Goal: Check status: Check status

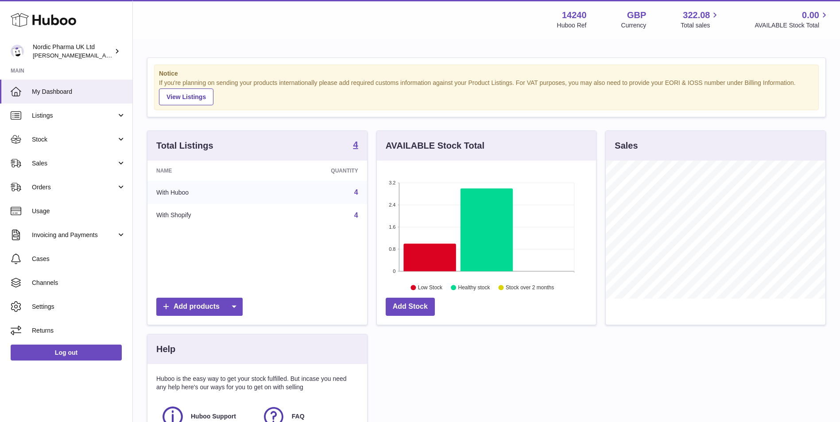
scroll to position [138, 219]
click at [55, 184] on span "Orders" at bounding box center [74, 187] width 85 height 8
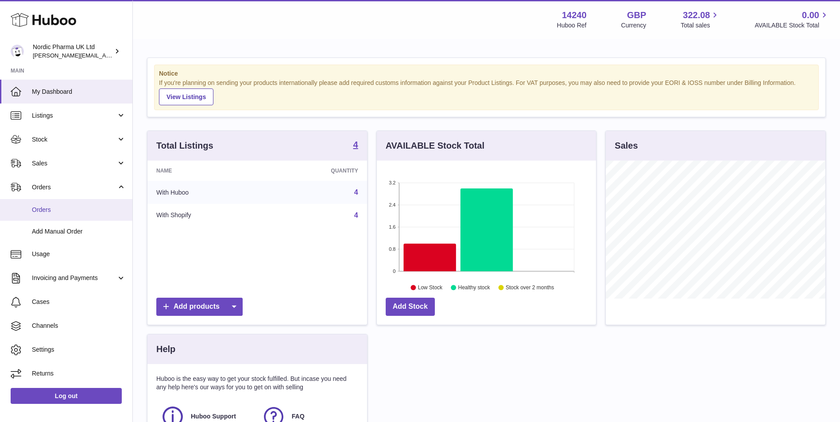
click at [55, 212] on span "Orders" at bounding box center [79, 210] width 94 height 8
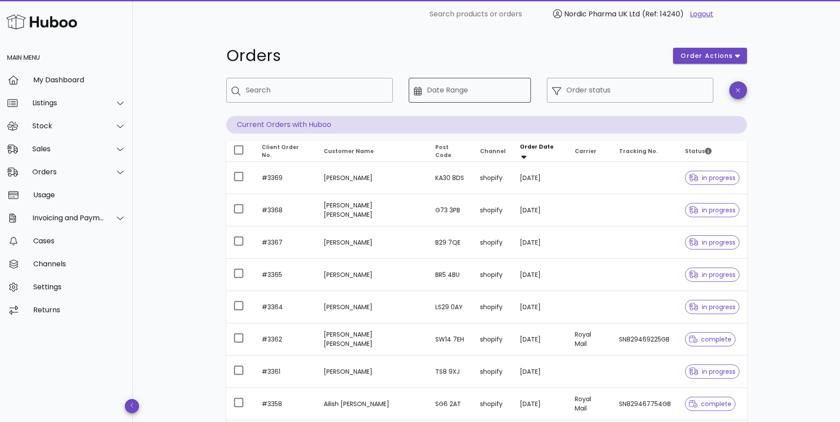
click at [463, 91] on input "Date Range" at bounding box center [476, 90] width 99 height 14
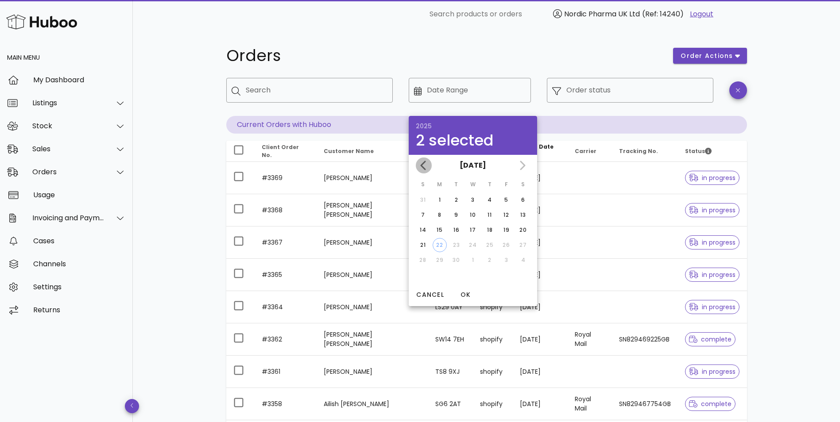
click at [419, 169] on icon "Previous month" at bounding box center [423, 165] width 11 height 11
click at [420, 168] on icon "Previous month" at bounding box center [423, 165] width 11 height 11
click at [423, 165] on div "June 2025" at bounding box center [473, 165] width 128 height 21
click at [519, 163] on icon "Next month" at bounding box center [522, 165] width 11 height 11
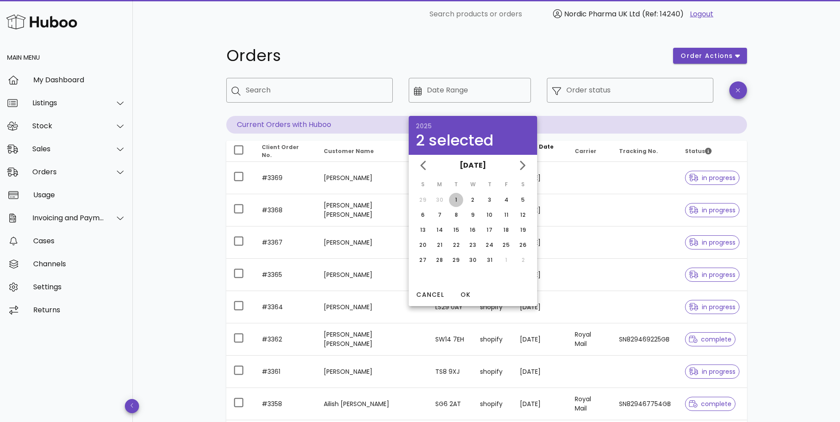
click at [458, 201] on div "1" at bounding box center [456, 200] width 14 height 8
click at [487, 261] on div "31" at bounding box center [489, 260] width 14 height 8
type input "**********"
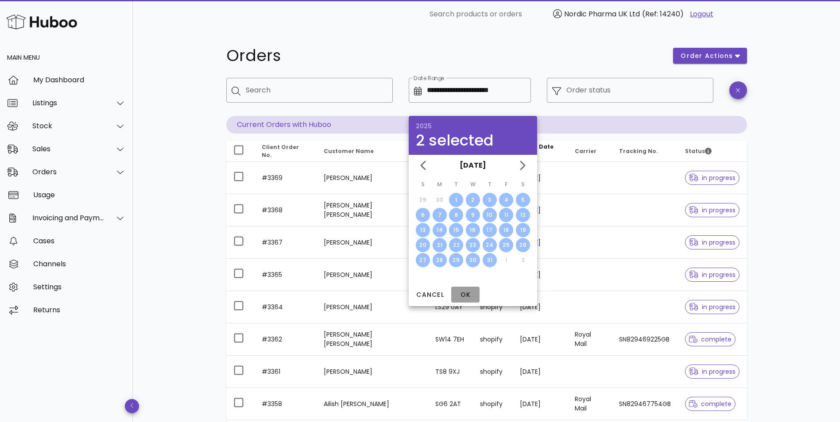
click at [467, 295] on span "OK" at bounding box center [465, 294] width 21 height 9
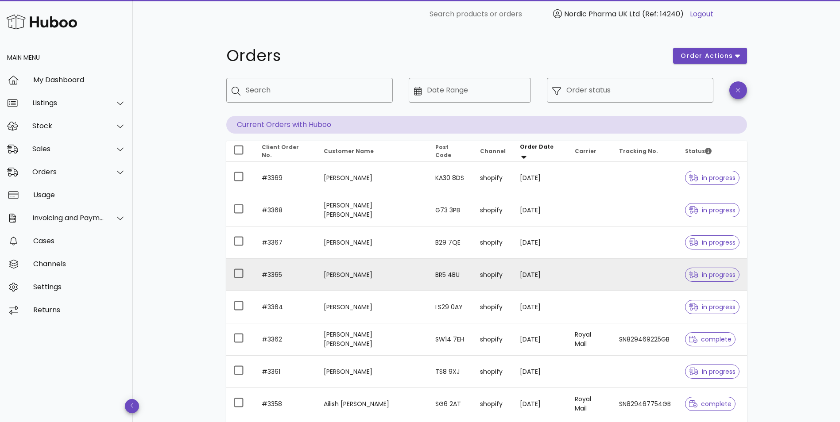
type input "**********"
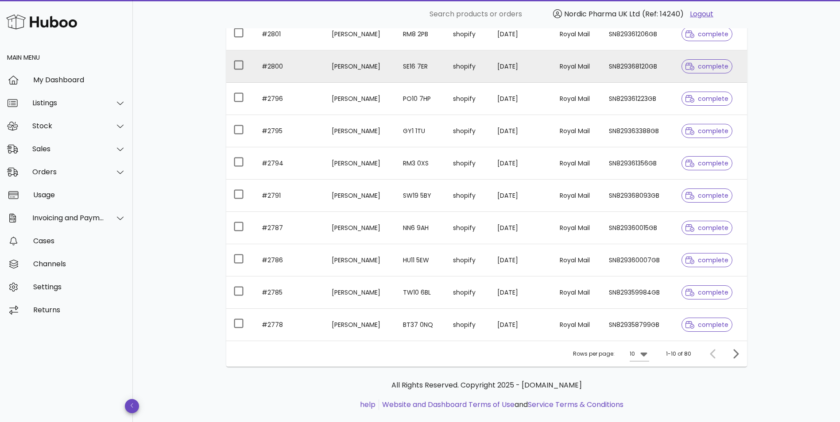
scroll to position [183, 0]
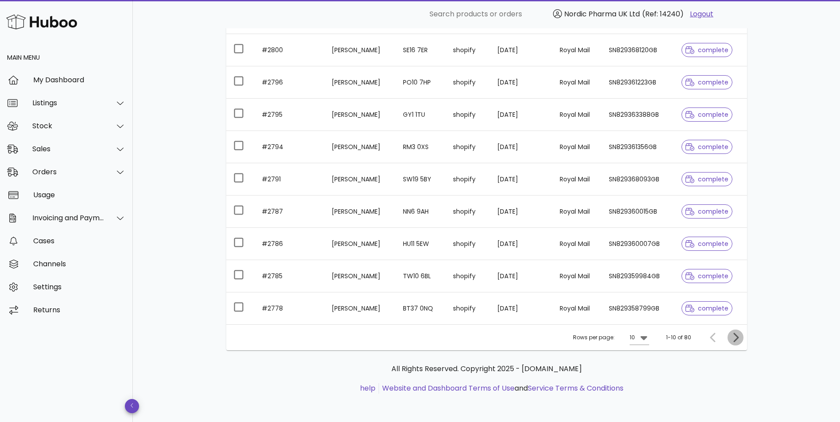
click at [733, 338] on icon "Next page" at bounding box center [735, 337] width 11 height 11
click at [640, 341] on icon at bounding box center [639, 337] width 11 height 11
click at [642, 388] on div "50" at bounding box center [637, 387] width 9 height 8
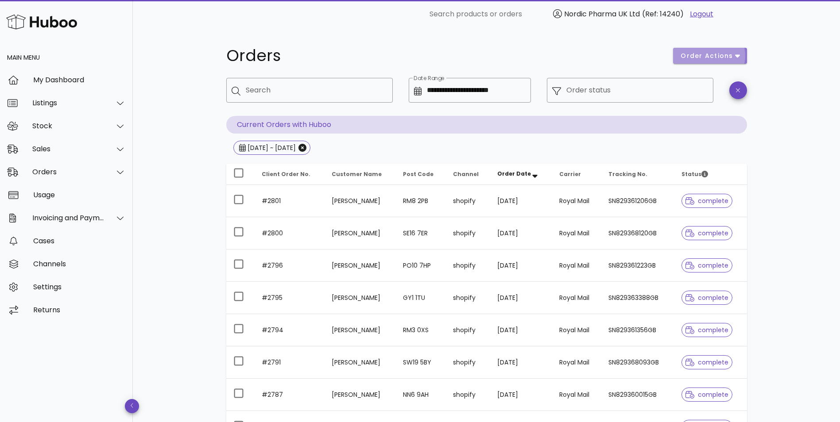
click at [735, 57] on icon "button" at bounding box center [737, 56] width 5 height 8
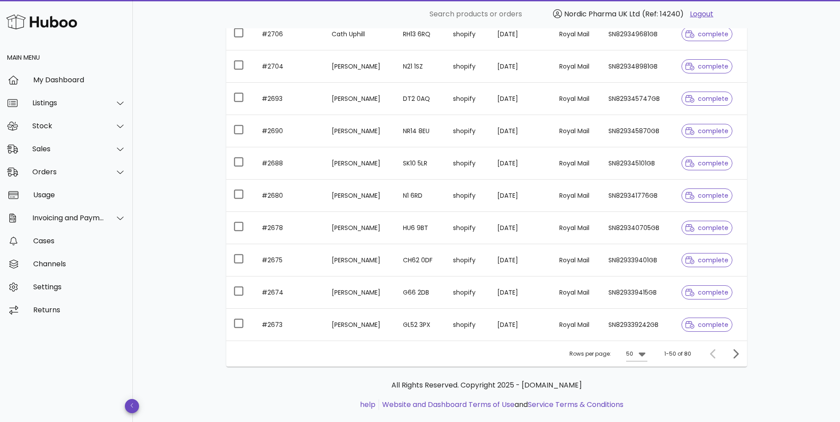
scroll to position [1476, 0]
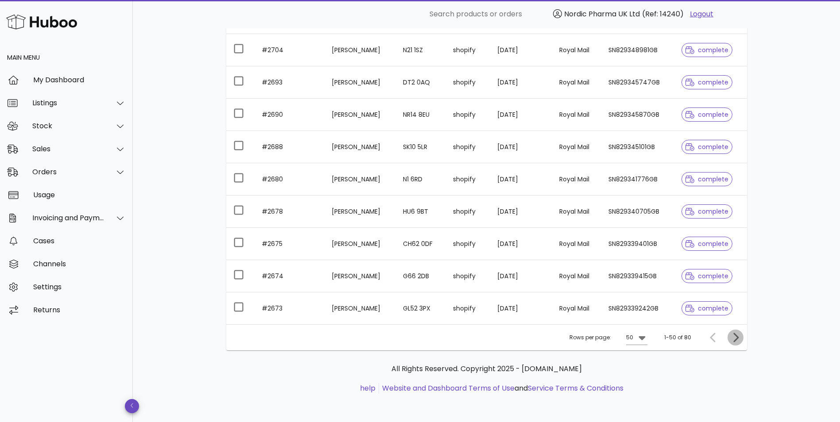
click at [733, 335] on icon "Next page" at bounding box center [735, 337] width 11 height 11
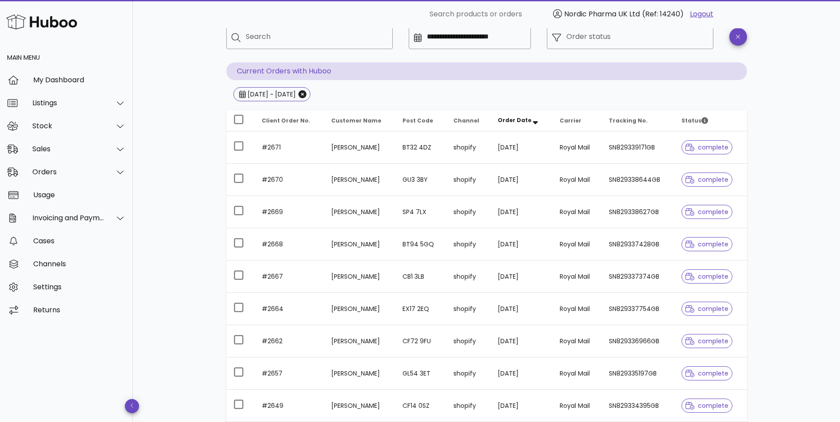
scroll to position [41, 0]
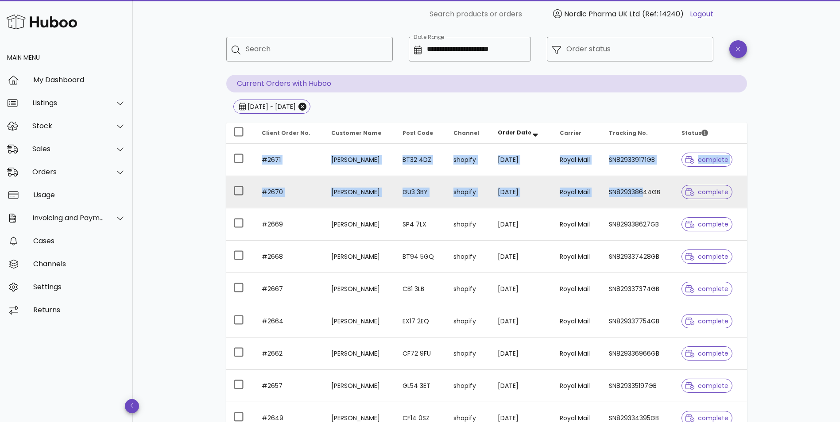
drag, startPoint x: 257, startPoint y: 163, endPoint x: 645, endPoint y: 176, distance: 388.4
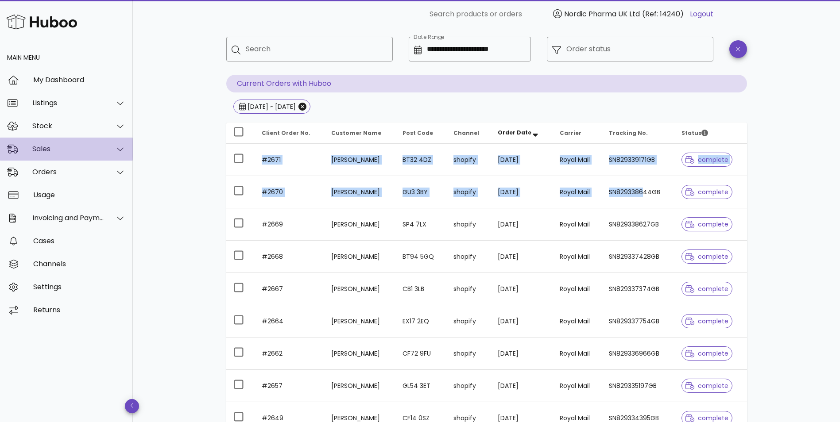
click at [60, 144] on div "Sales" at bounding box center [66, 149] width 133 height 23
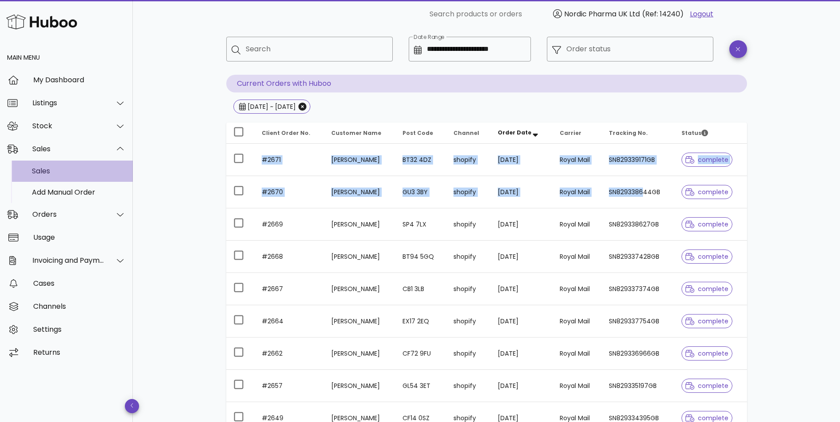
click at [47, 169] on div "Sales" at bounding box center [79, 171] width 94 height 8
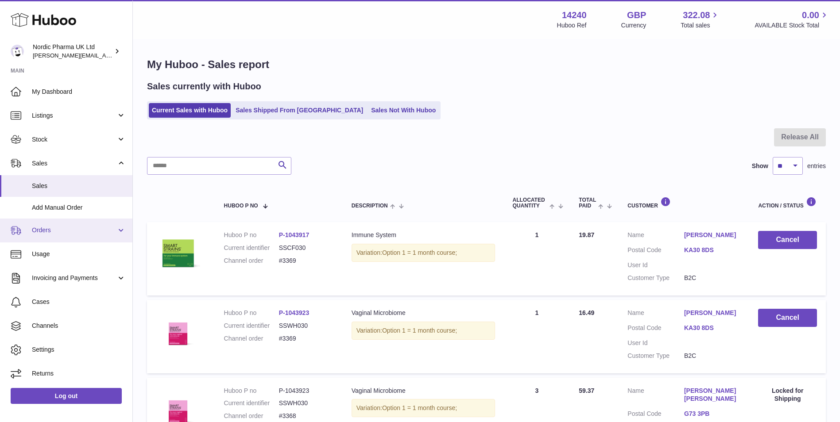
click at [48, 228] on span "Orders" at bounding box center [74, 230] width 85 height 8
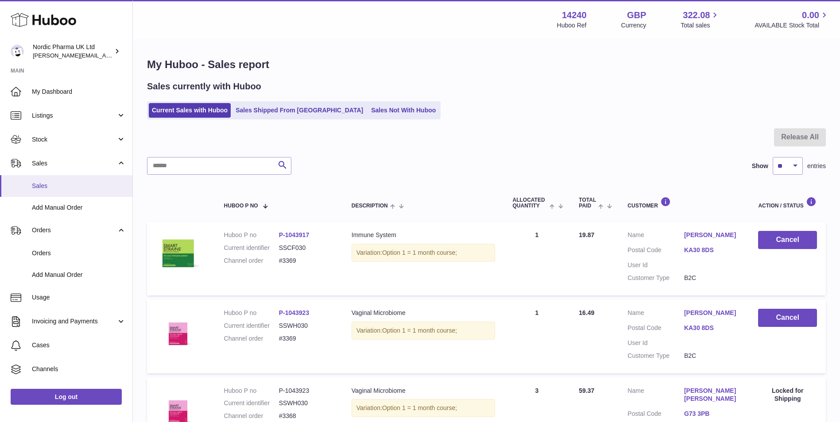
click at [55, 186] on span "Sales" at bounding box center [79, 186] width 94 height 8
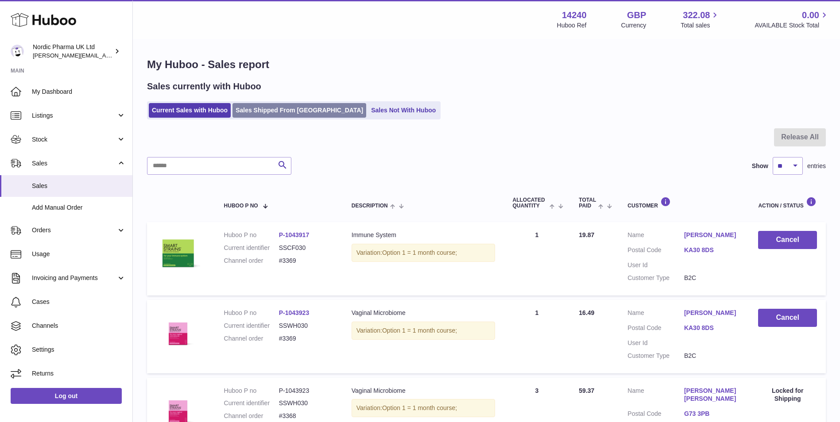
click at [262, 107] on link "Sales Shipped From [GEOGRAPHIC_DATA]" at bounding box center [299, 110] width 134 height 15
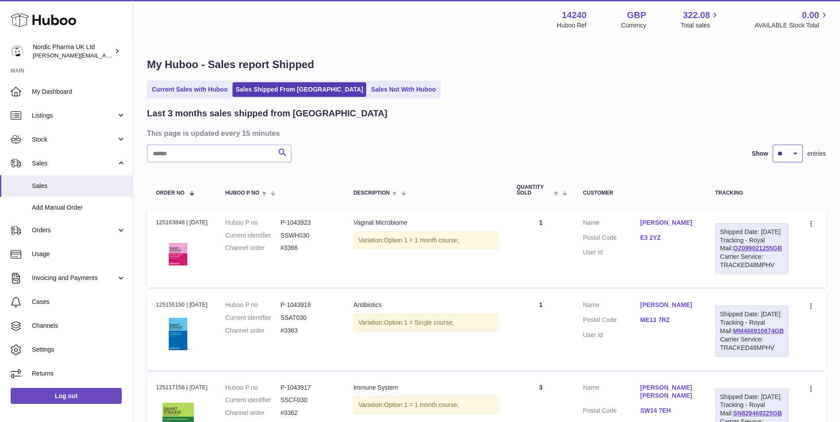
click at [794, 154] on select "** ** **" at bounding box center [787, 154] width 30 height 18
select select "**"
click at [772, 145] on select "** ** **" at bounding box center [787, 154] width 30 height 18
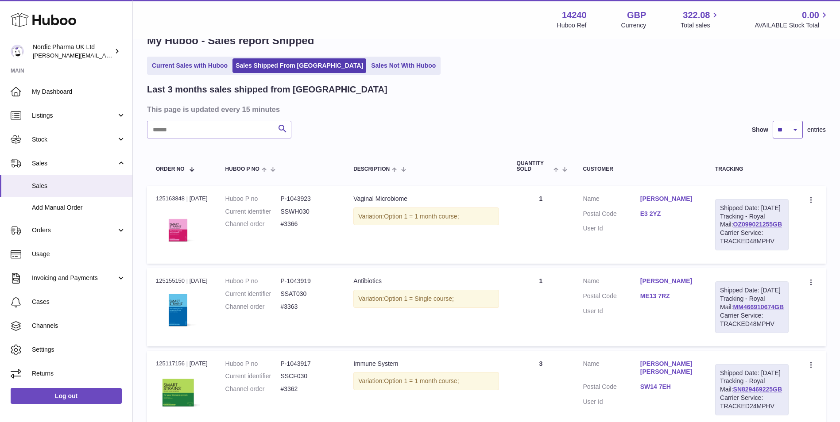
scroll to position [44, 0]
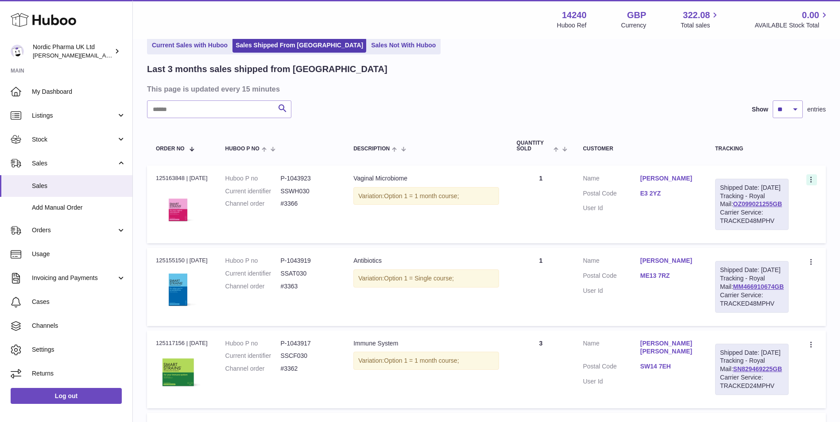
click at [811, 180] on icon at bounding box center [810, 180] width 1 height 6
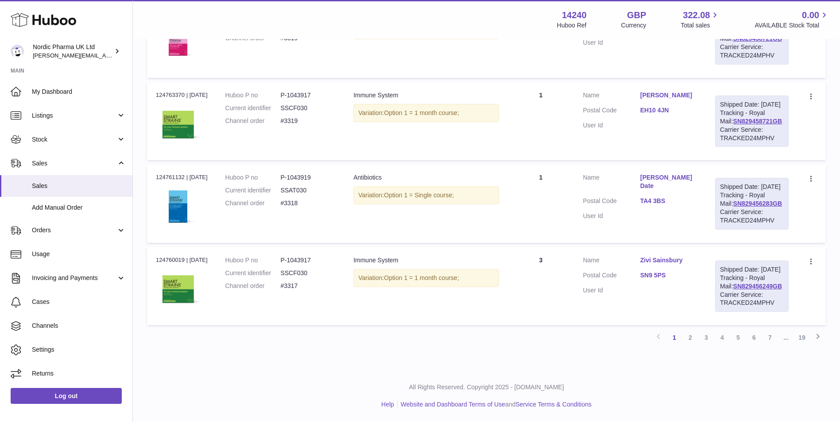
scroll to position [4842, 0]
click at [56, 229] on span "Orders" at bounding box center [74, 230] width 85 height 8
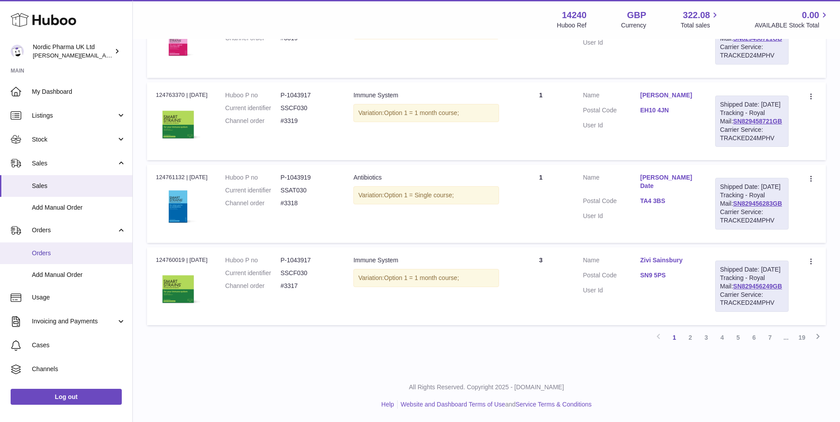
click at [48, 248] on link "Orders" at bounding box center [66, 254] width 132 height 22
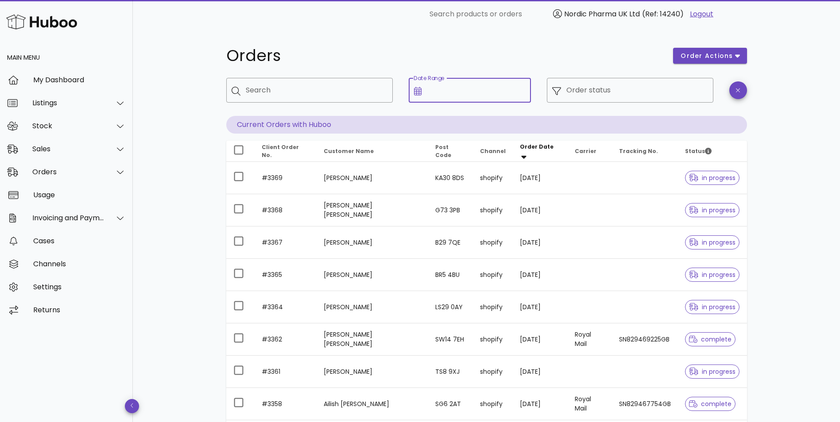
click at [435, 85] on input "Date Range" at bounding box center [476, 90] width 99 height 14
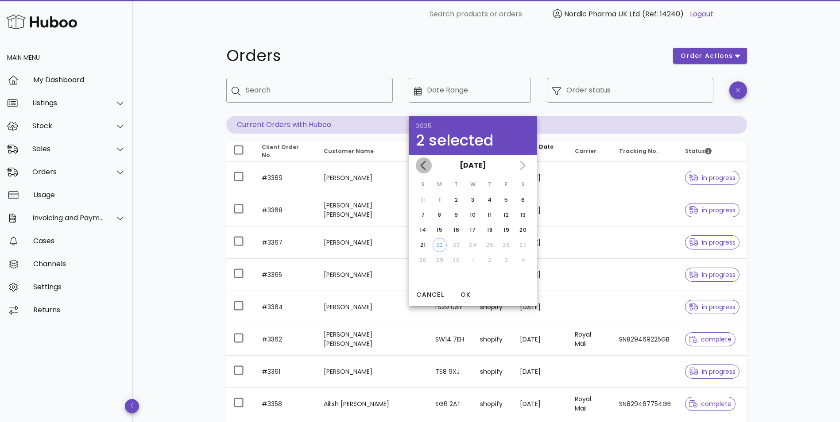
click at [420, 165] on icon "Previous month" at bounding box center [423, 165] width 11 height 11
click at [424, 167] on div "June 2025" at bounding box center [473, 165] width 128 height 21
click at [521, 164] on icon "Next month" at bounding box center [522, 165] width 11 height 11
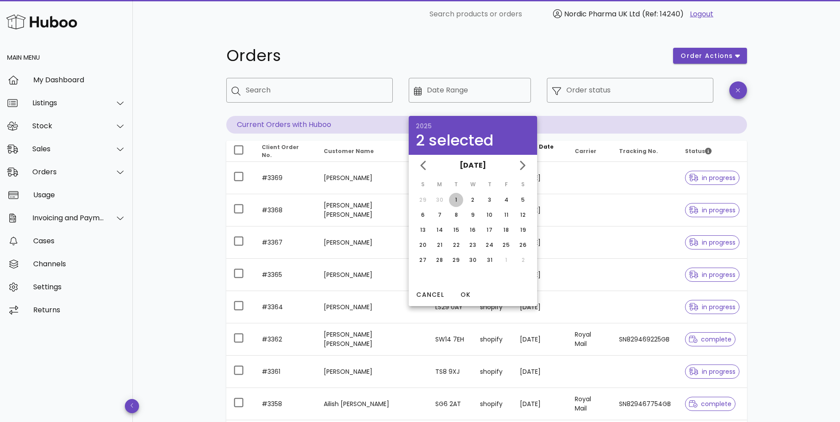
click at [457, 196] on button "1" at bounding box center [456, 200] width 14 height 14
click at [492, 260] on div "31" at bounding box center [489, 260] width 14 height 8
type input "**********"
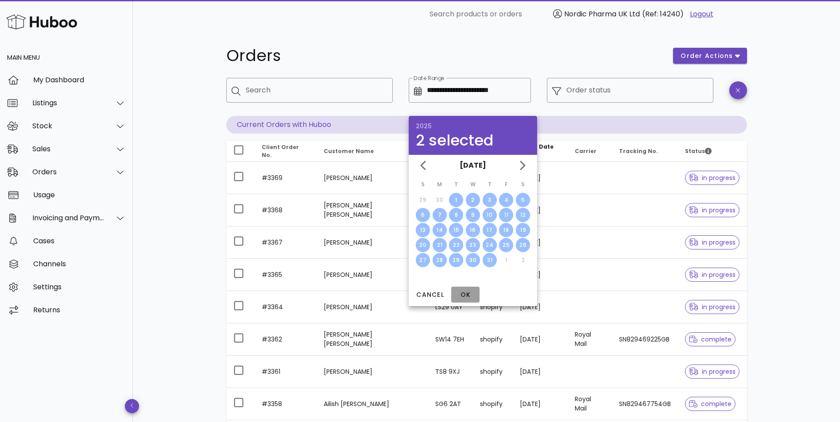
click at [465, 295] on span "OK" at bounding box center [465, 294] width 21 height 9
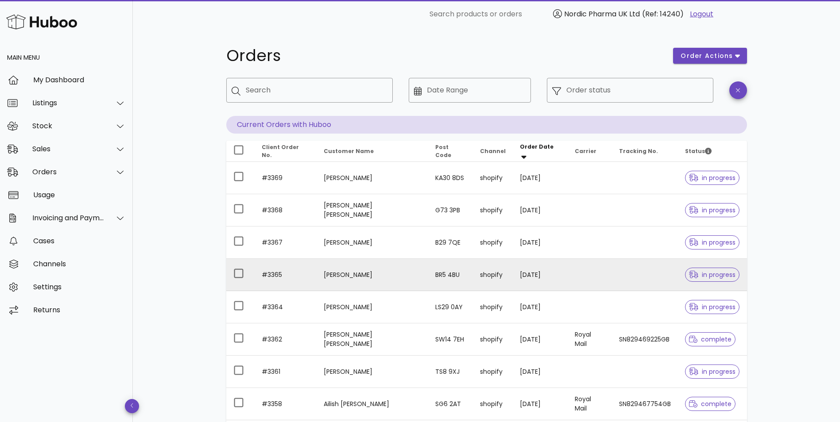
type input "**********"
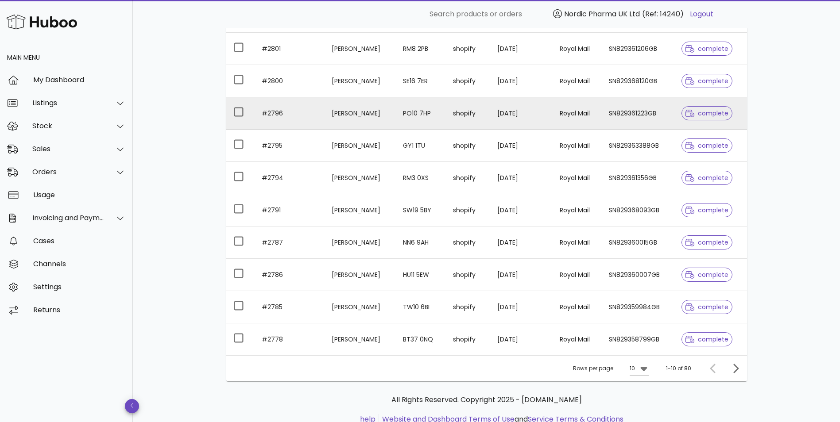
scroll to position [183, 0]
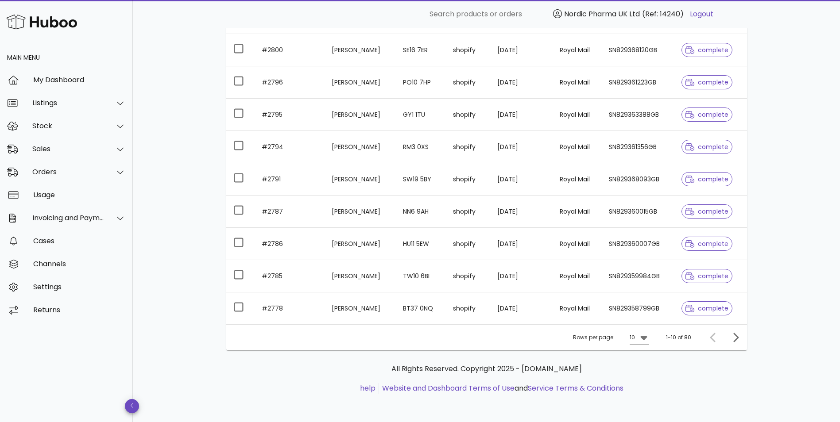
click at [641, 340] on icon at bounding box center [643, 337] width 11 height 11
click at [643, 387] on div "50" at bounding box center [641, 387] width 9 height 8
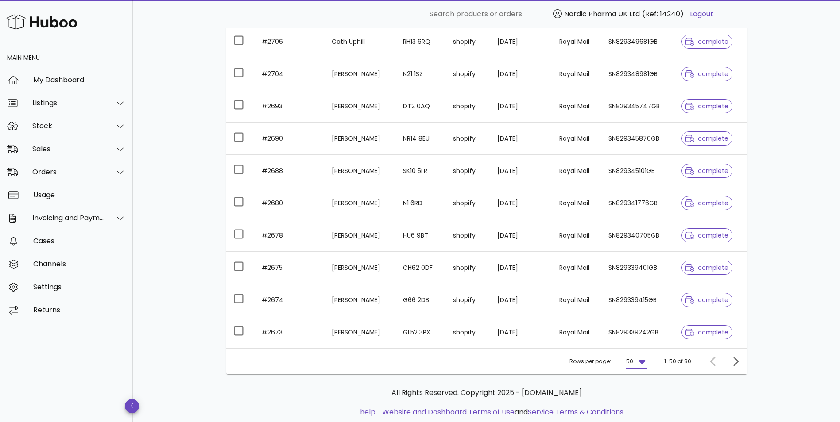
scroll to position [1476, 0]
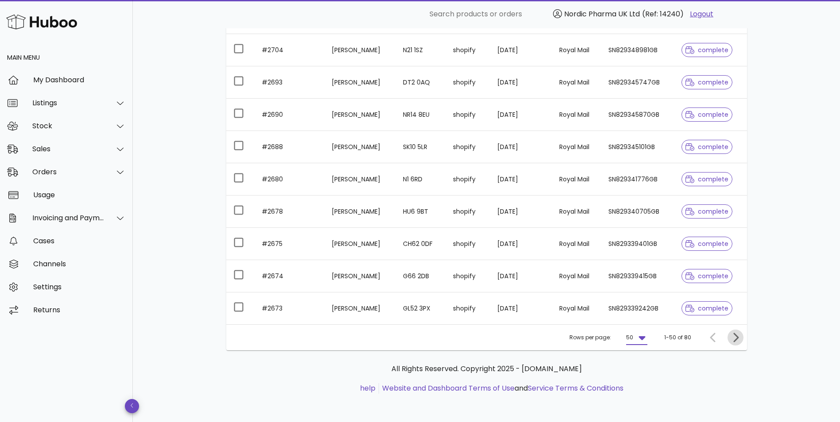
click at [738, 339] on icon "Next page" at bounding box center [735, 337] width 11 height 11
click at [115, 104] on div at bounding box center [120, 103] width 11 height 8
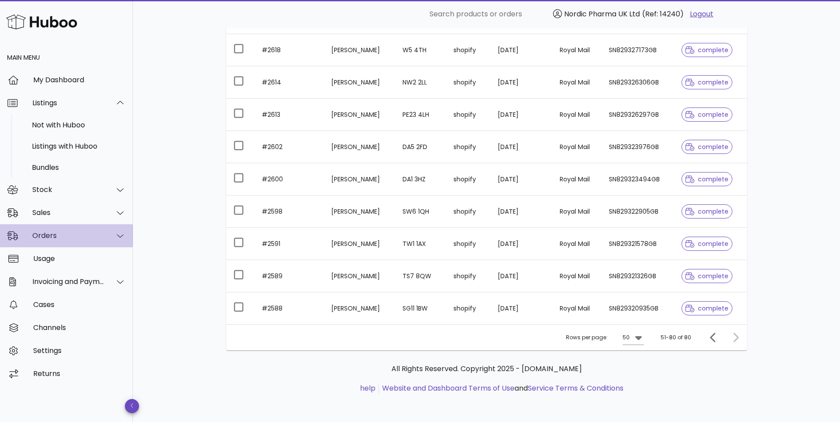
click at [126, 230] on div "Orders" at bounding box center [66, 235] width 133 height 23
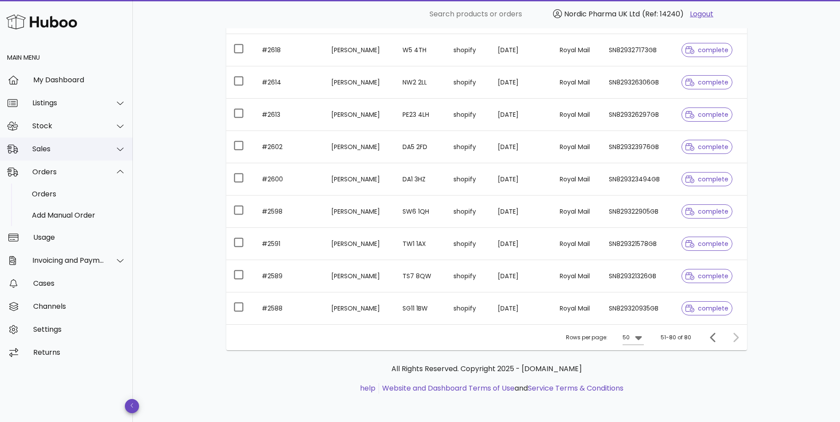
click at [120, 147] on icon at bounding box center [120, 149] width 7 height 8
click at [46, 169] on div "Sales" at bounding box center [79, 171] width 94 height 8
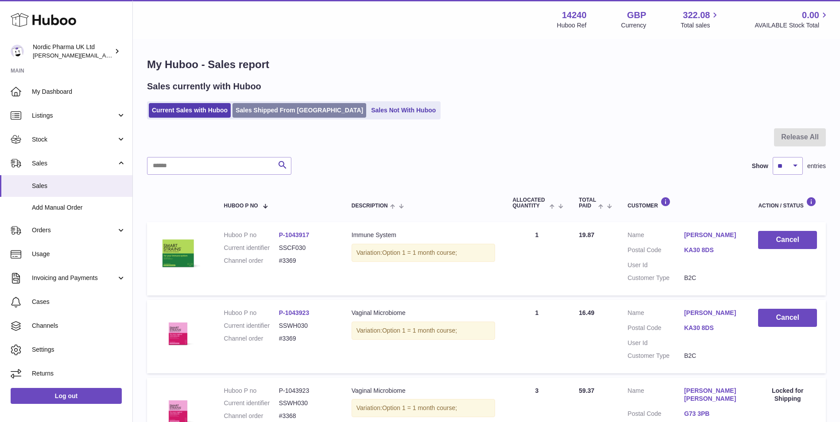
click at [245, 109] on link "Sales Shipped From Huboo" at bounding box center [299, 110] width 134 height 15
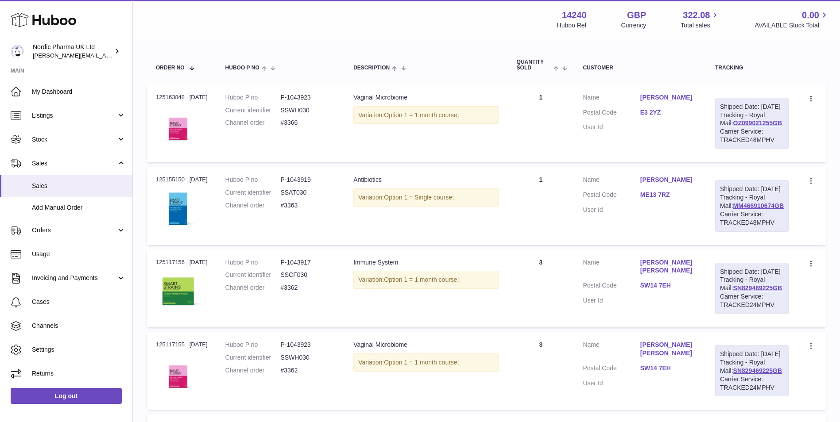
scroll to position [133, 0]
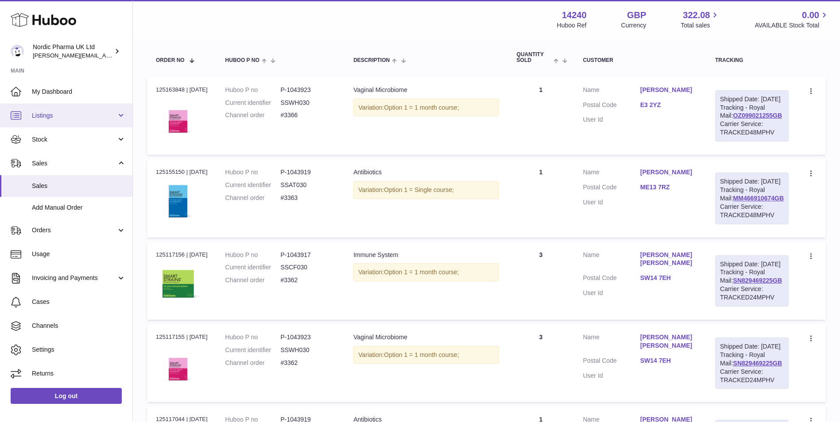
click at [107, 112] on span "Listings" at bounding box center [74, 116] width 85 height 8
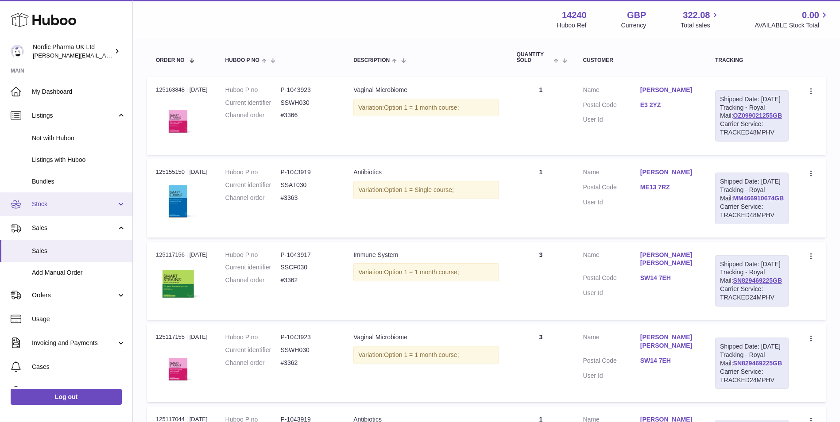
click at [81, 205] on span "Stock" at bounding box center [74, 204] width 85 height 8
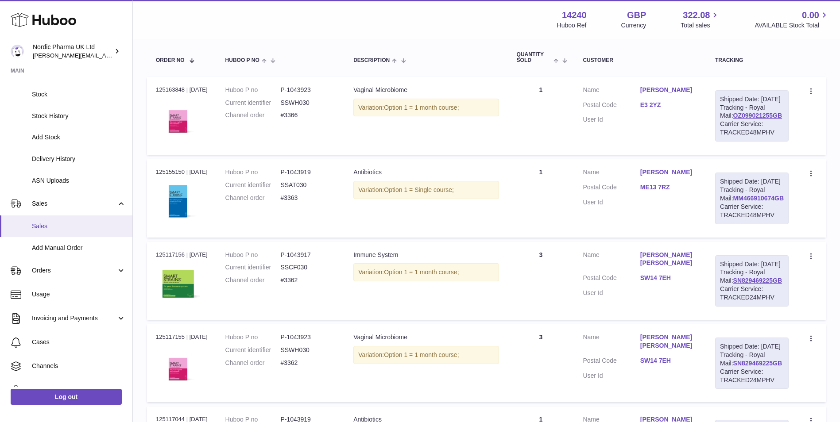
click at [89, 226] on span "Sales" at bounding box center [79, 226] width 94 height 8
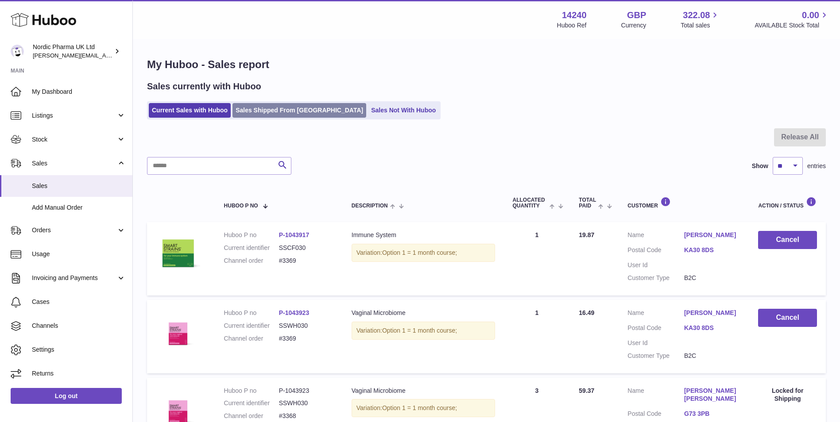
click at [258, 110] on link "Sales Shipped From [GEOGRAPHIC_DATA]" at bounding box center [299, 110] width 134 height 15
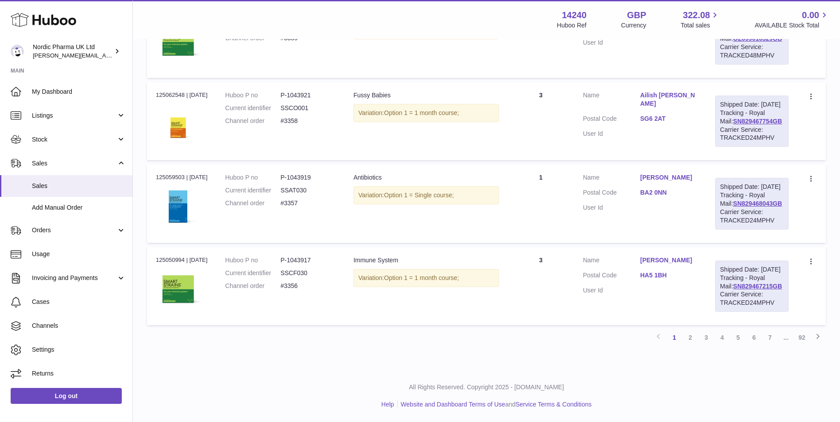
scroll to position [872, 0]
click at [706, 341] on link "3" at bounding box center [706, 338] width 16 height 16
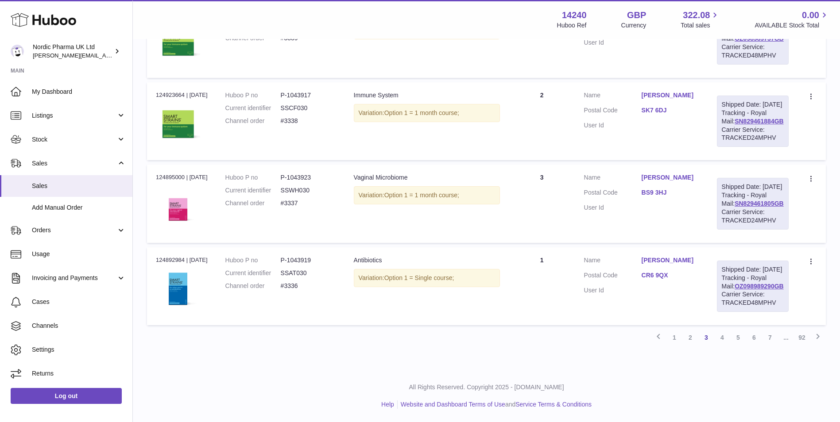
scroll to position [837, 0]
click at [771, 346] on link "7" at bounding box center [770, 338] width 16 height 16
click at [817, 336] on icon at bounding box center [817, 336] width 11 height 11
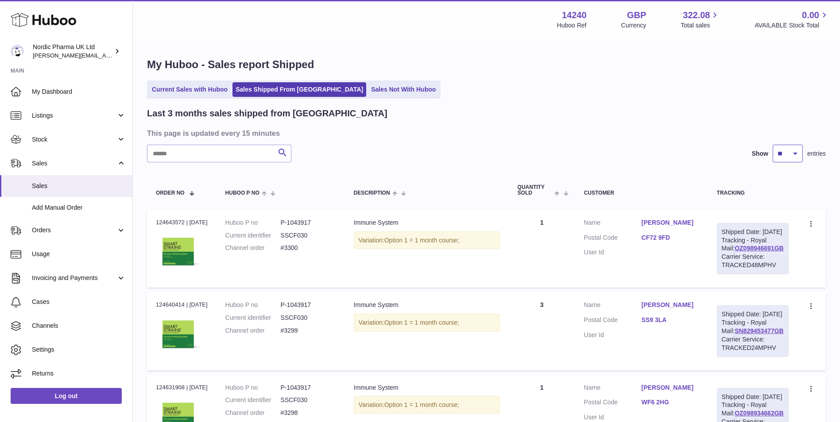
click at [794, 154] on select "** ** **" at bounding box center [787, 154] width 30 height 18
select select "**"
click at [772, 145] on select "** ** **" at bounding box center [787, 154] width 30 height 18
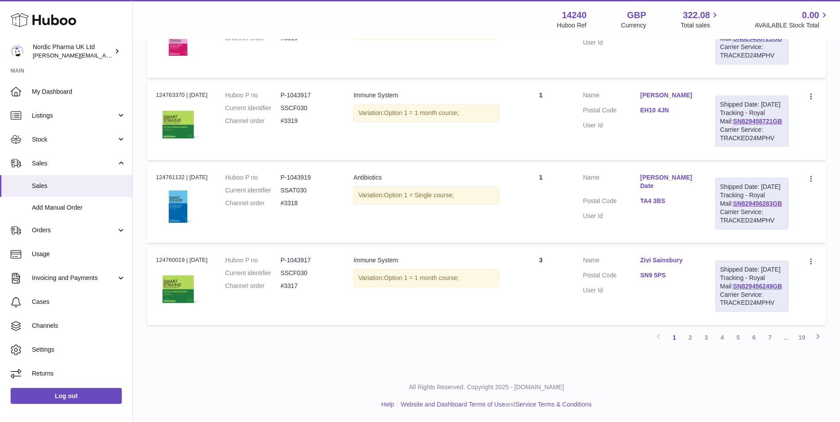
scroll to position [4842, 0]
click at [768, 339] on link "7" at bounding box center [770, 338] width 16 height 16
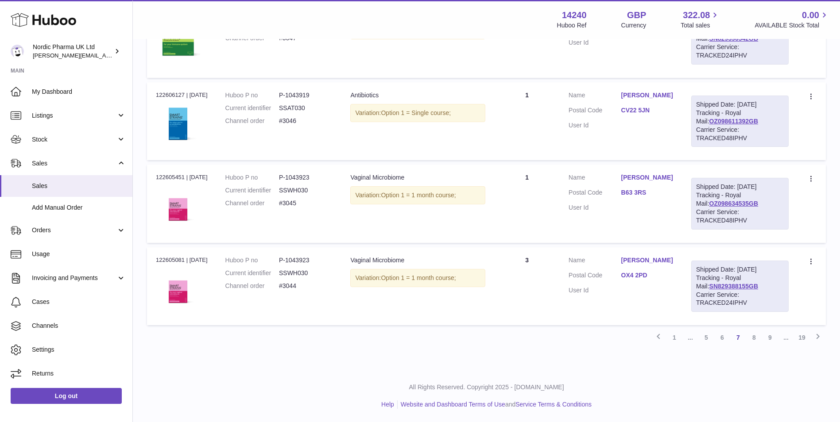
scroll to position [4842, 0]
click at [707, 339] on link "5" at bounding box center [706, 338] width 16 height 16
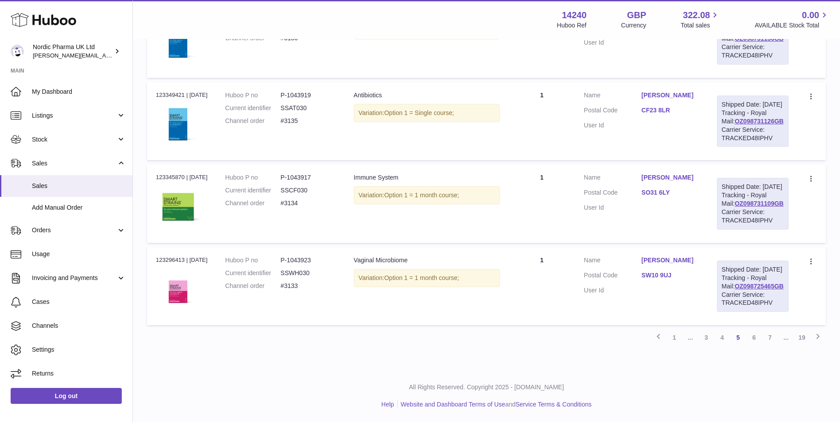
scroll to position [4842, 0]
click at [721, 336] on link "4" at bounding box center [722, 338] width 16 height 16
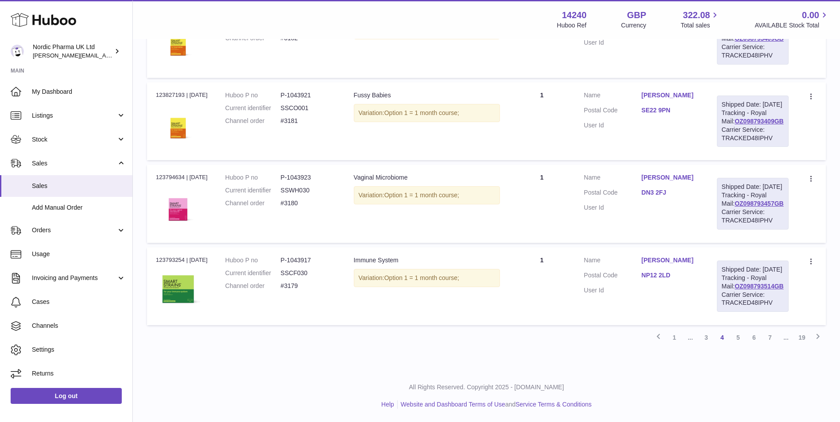
scroll to position [4842, 0]
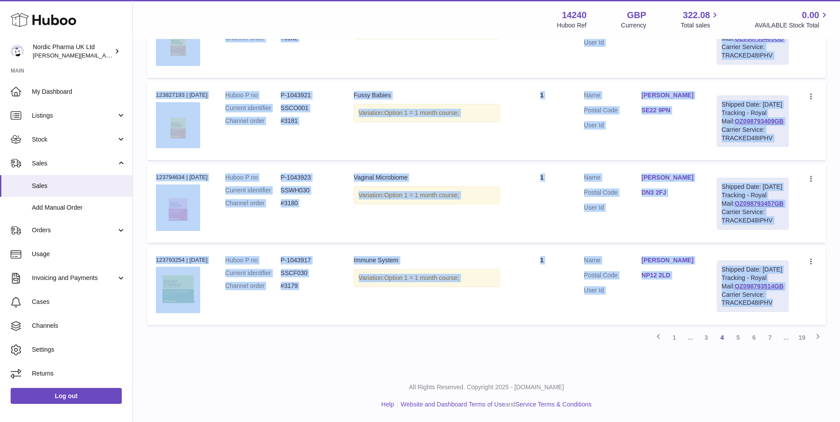
drag, startPoint x: 156, startPoint y: 269, endPoint x: 786, endPoint y: 306, distance: 631.0
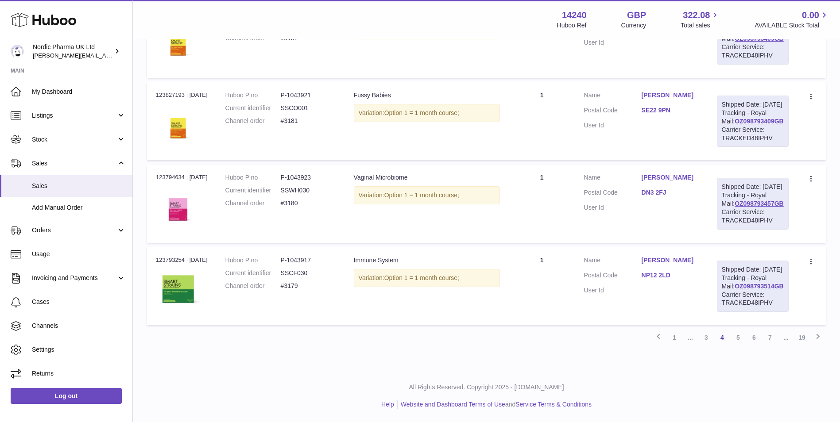
click at [65, 227] on span "Orders" at bounding box center [74, 230] width 85 height 8
